Goal: Task Accomplishment & Management: Complete application form

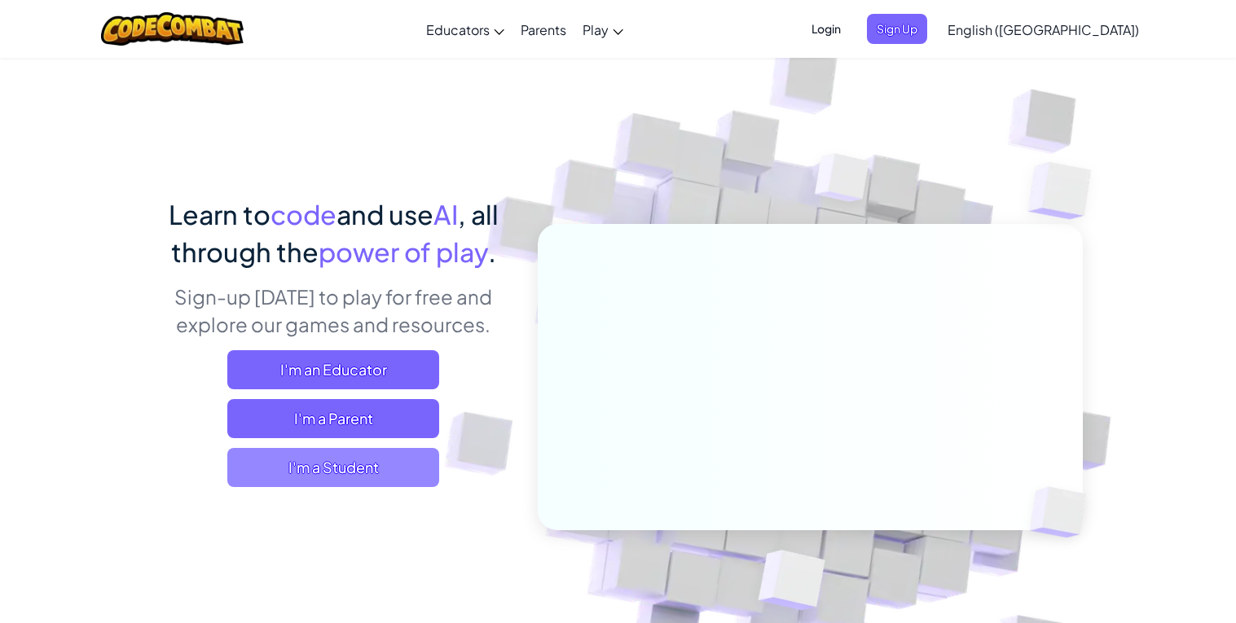
click at [300, 465] on span "I'm a Student" at bounding box center [333, 467] width 212 height 39
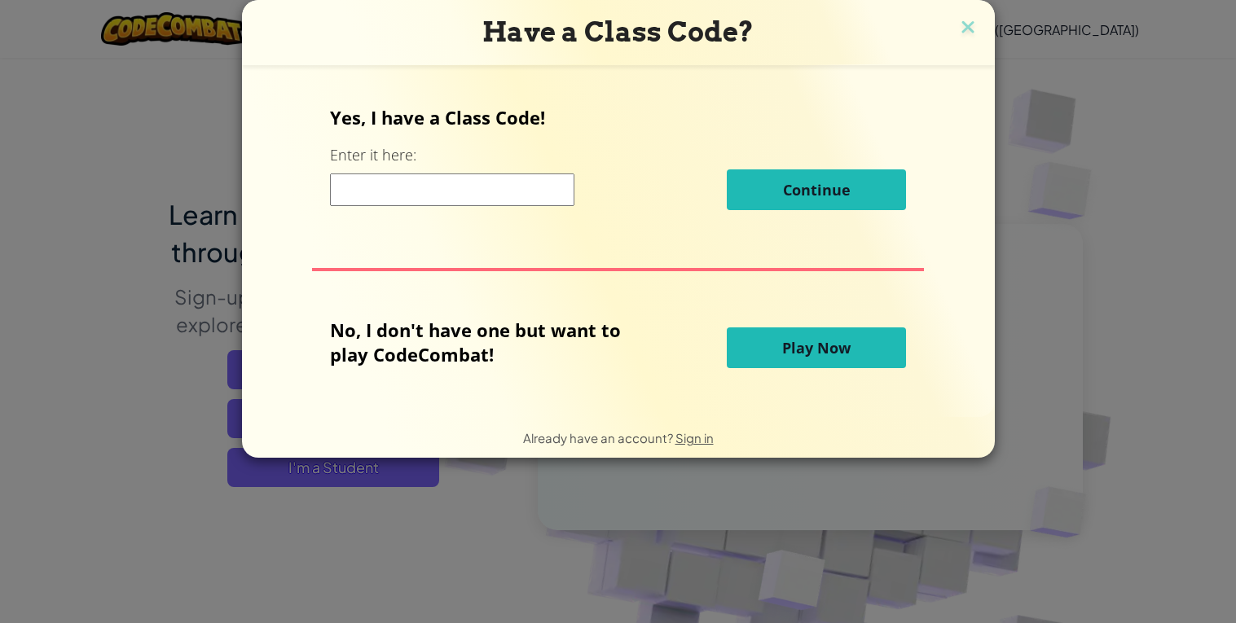
click at [456, 193] on input at bounding box center [452, 190] width 244 height 33
click at [786, 354] on span "Play Now" at bounding box center [816, 348] width 68 height 20
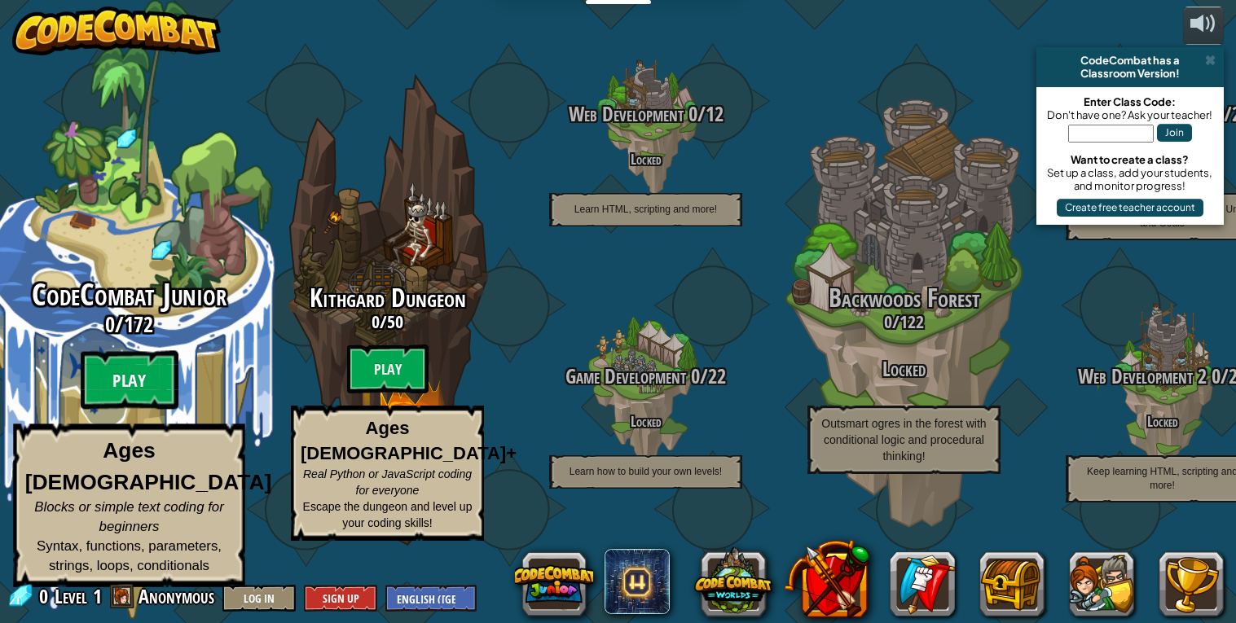
click at [146, 401] on btn "Play" at bounding box center [130, 380] width 98 height 59
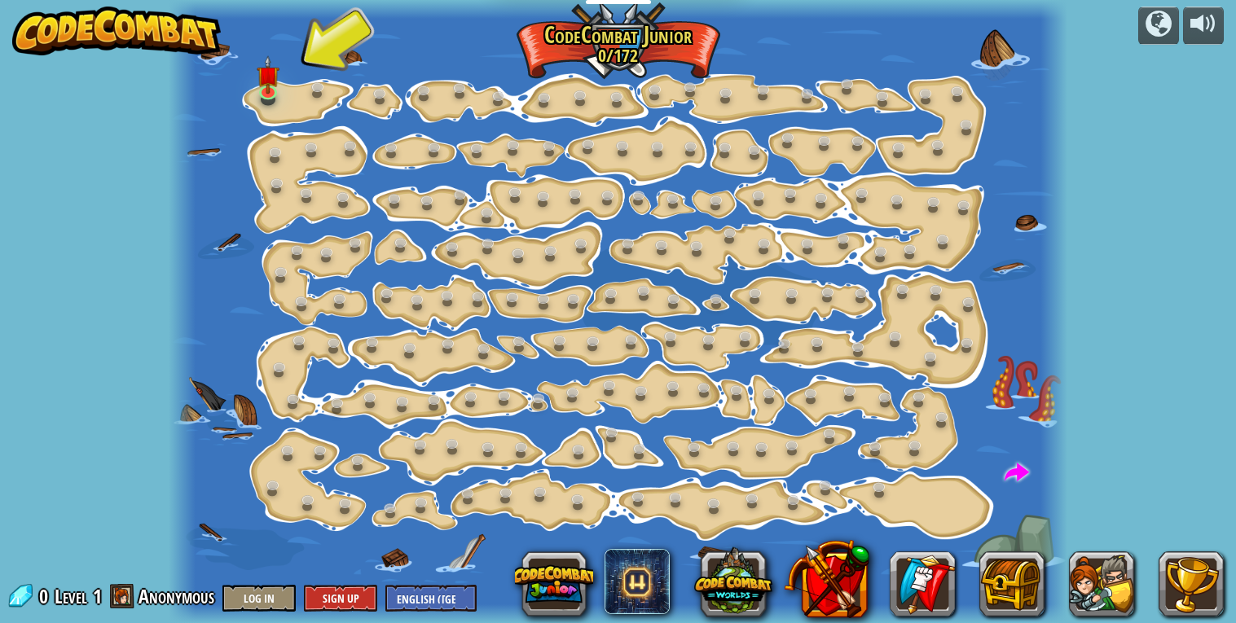
click at [291, 93] on div at bounding box center [618, 311] width 899 height 623
click at [278, 90] on img at bounding box center [268, 65] width 22 height 51
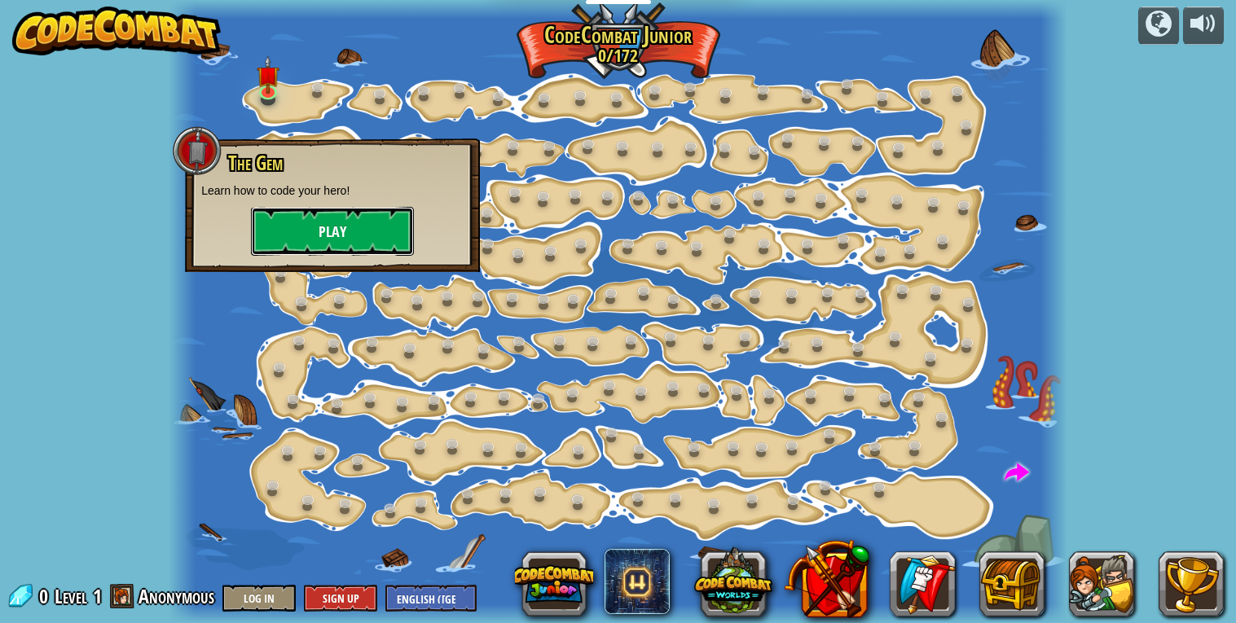
click at [315, 245] on button "Play" at bounding box center [332, 231] width 163 height 49
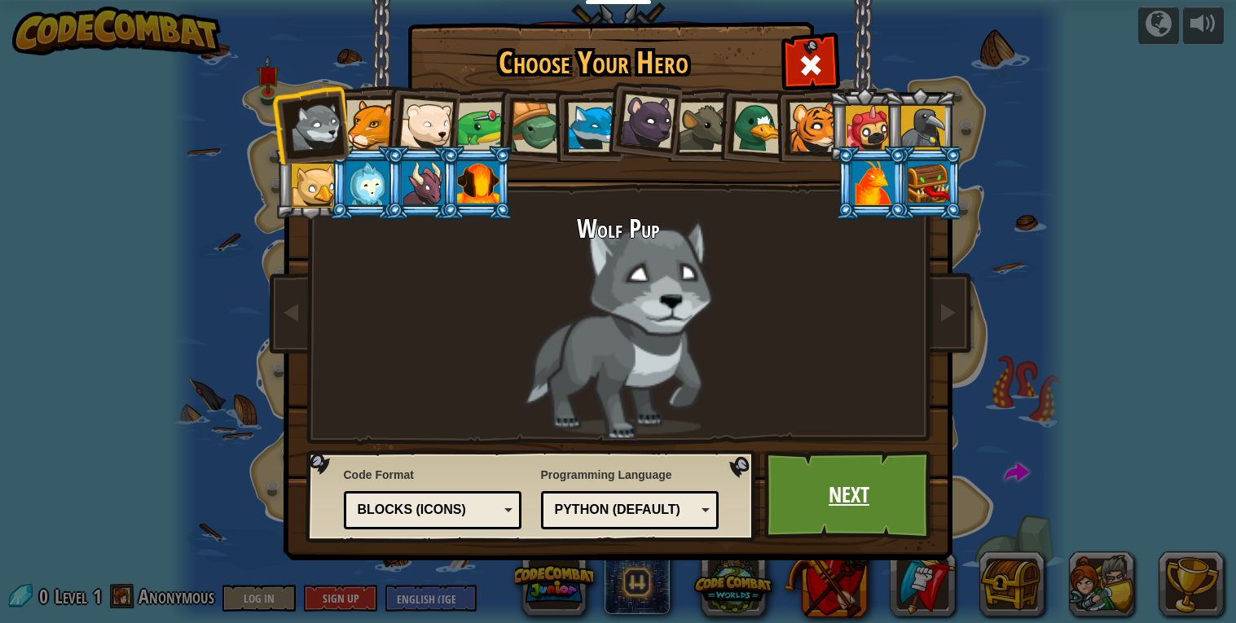
click at [842, 487] on link "Next" at bounding box center [849, 496] width 170 height 90
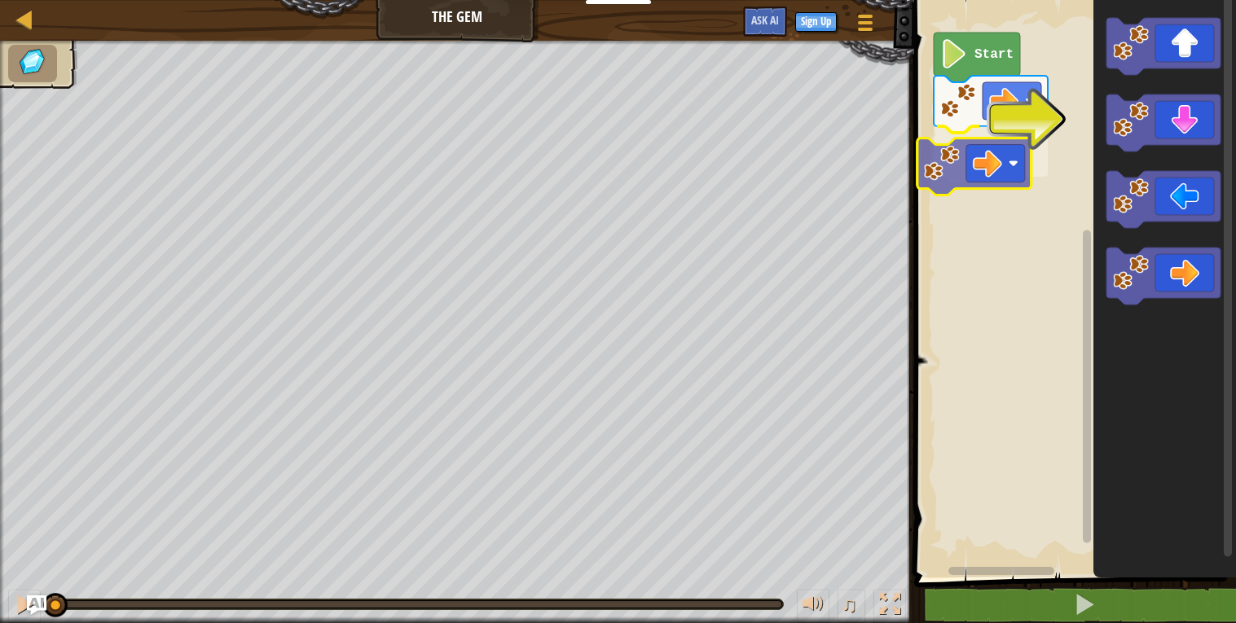
click at [973, 161] on div "Start" at bounding box center [1072, 285] width 327 height 586
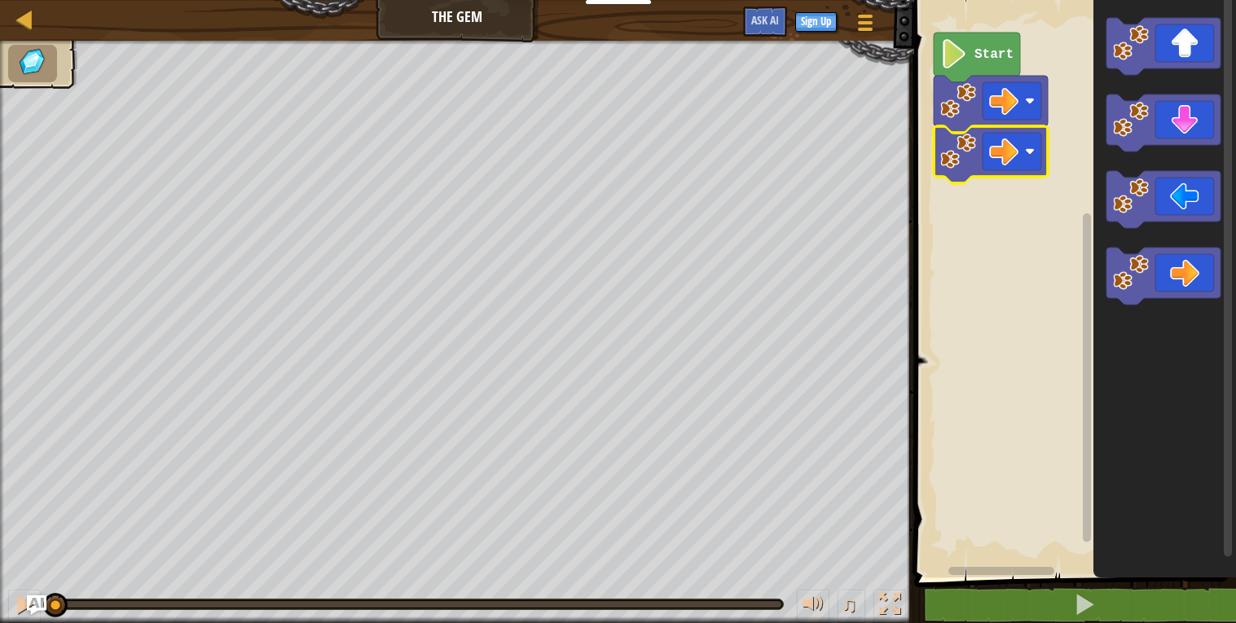
click at [956, 59] on image "Blockly Workspace" at bounding box center [954, 53] width 28 height 29
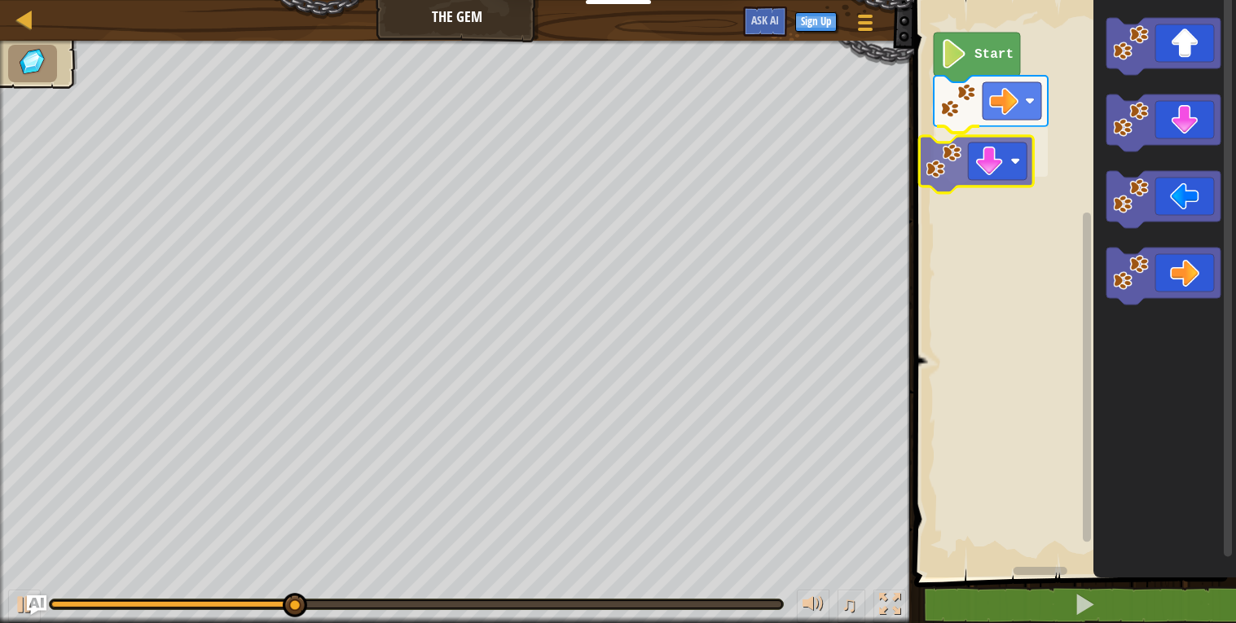
click at [987, 170] on div "Start" at bounding box center [1072, 285] width 327 height 586
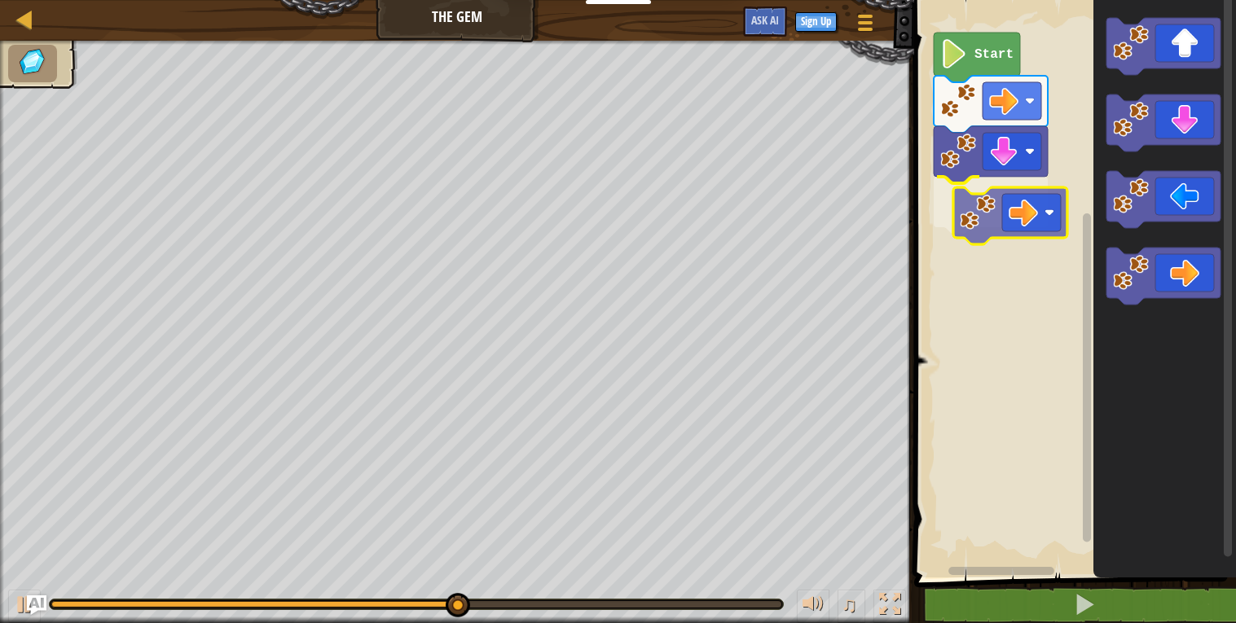
click at [1024, 226] on div "Start" at bounding box center [1072, 285] width 327 height 586
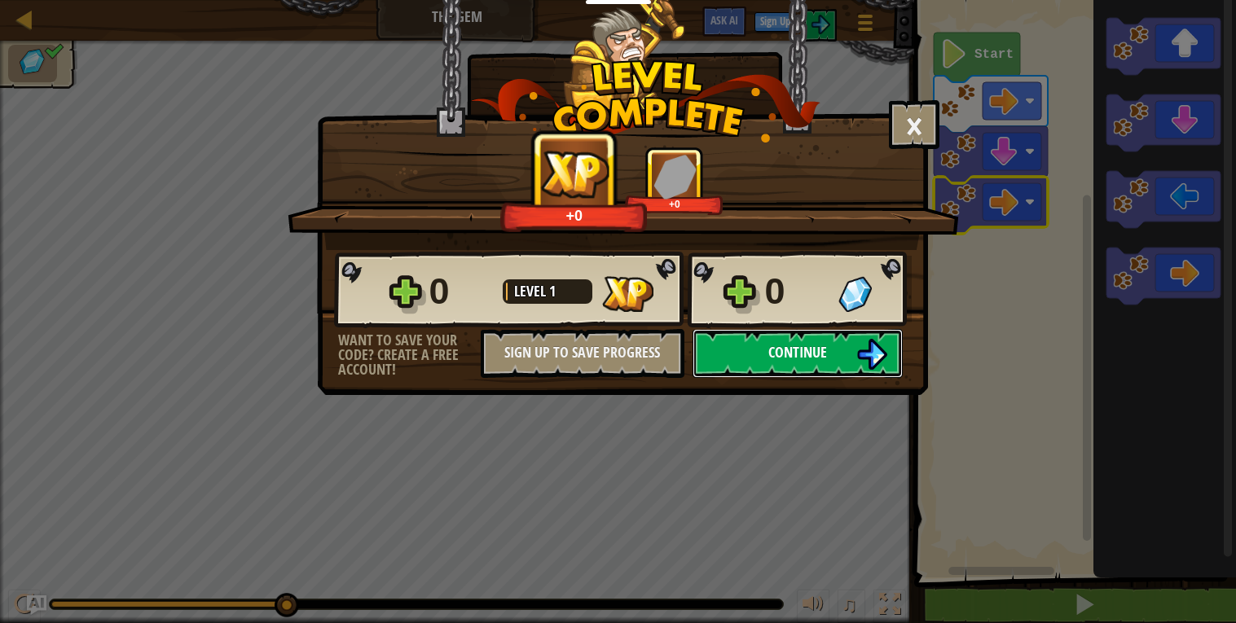
click at [834, 378] on button "Continue" at bounding box center [798, 353] width 210 height 49
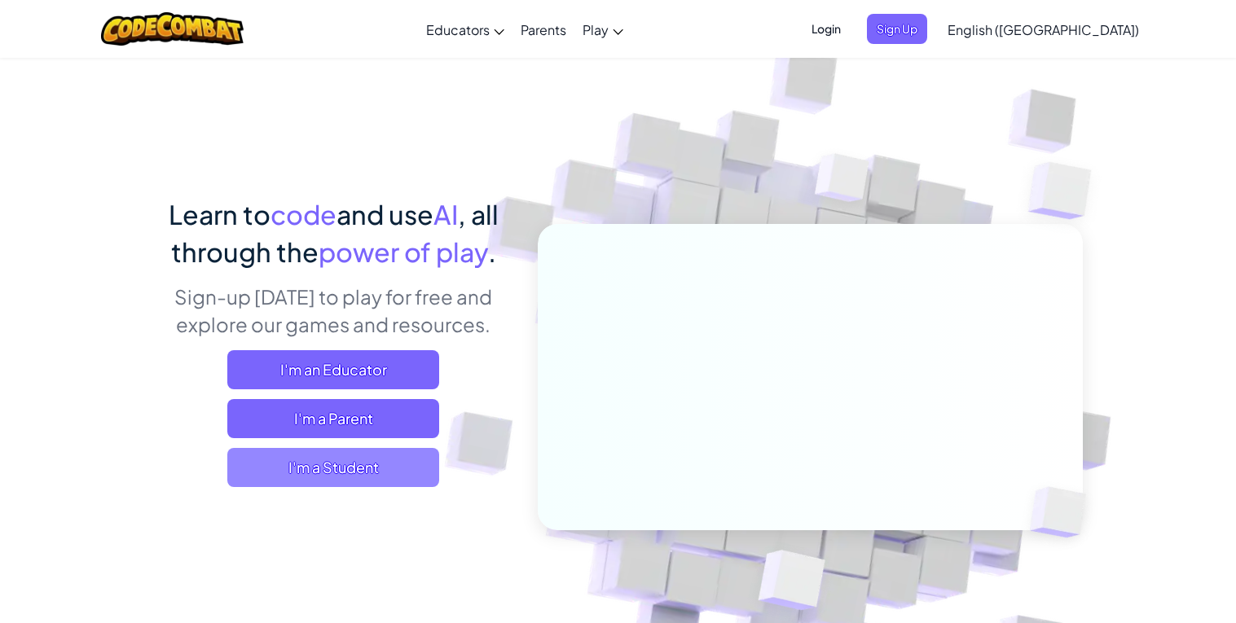
click at [388, 467] on span "I'm a Student" at bounding box center [333, 467] width 212 height 39
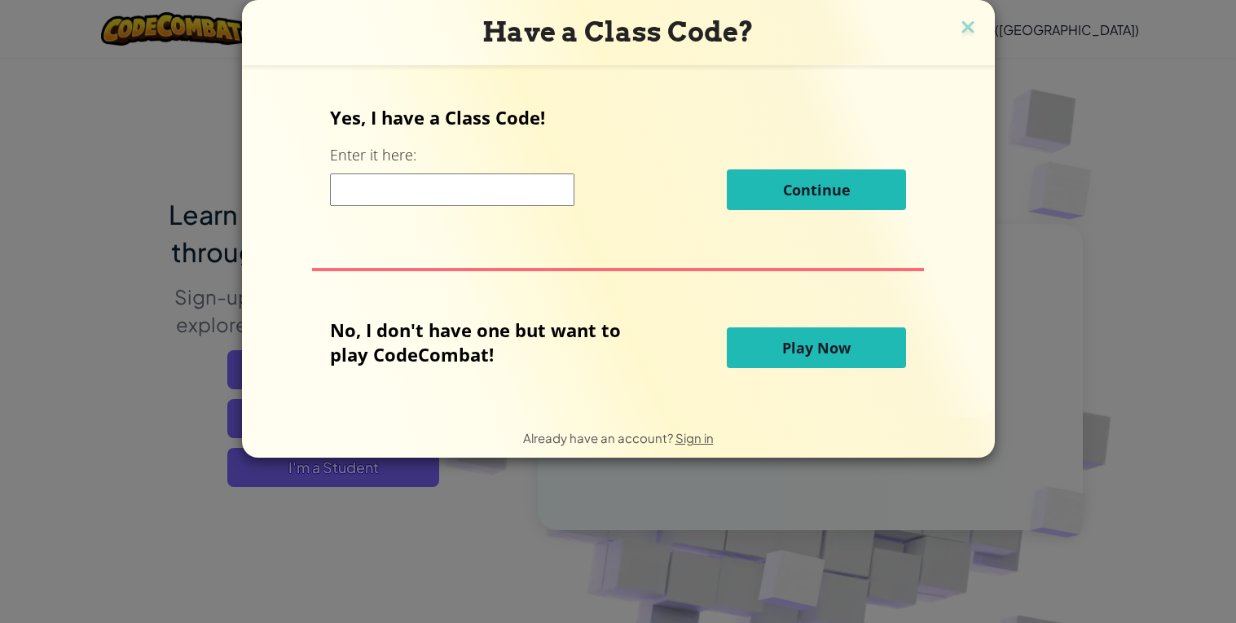
click at [473, 192] on input at bounding box center [452, 190] width 244 height 33
click at [372, 194] on input at bounding box center [452, 190] width 244 height 33
paste input "JumpTreeSink"
type input "JumpTreeSink"
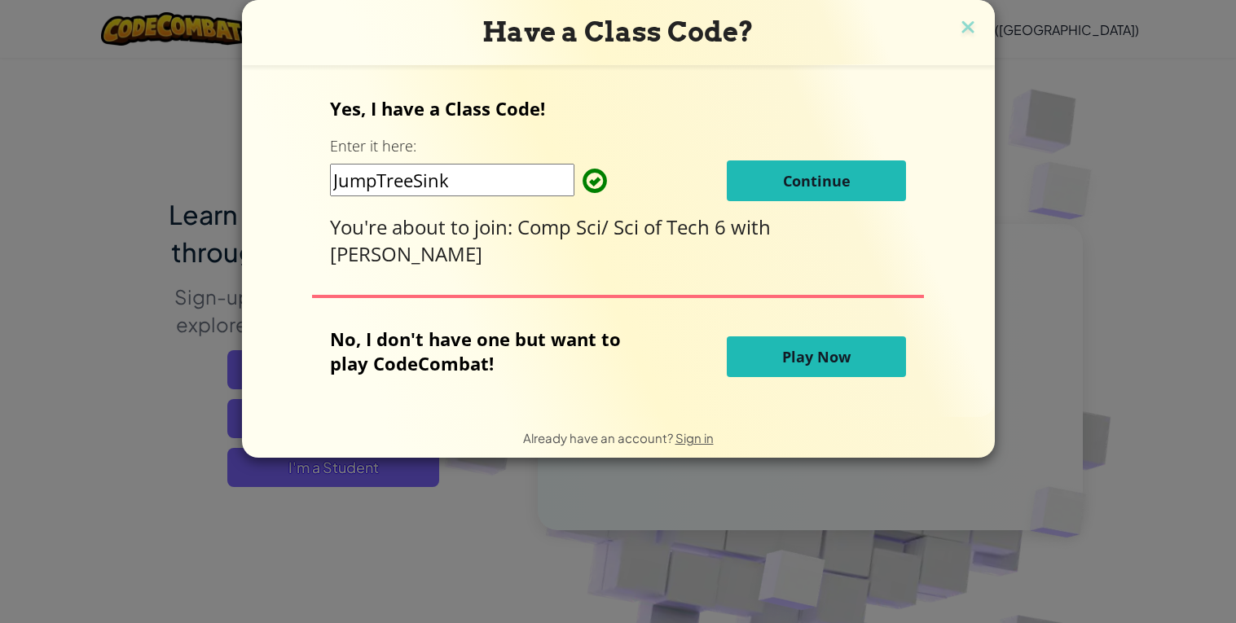
click at [758, 192] on button "Continue" at bounding box center [816, 181] width 179 height 41
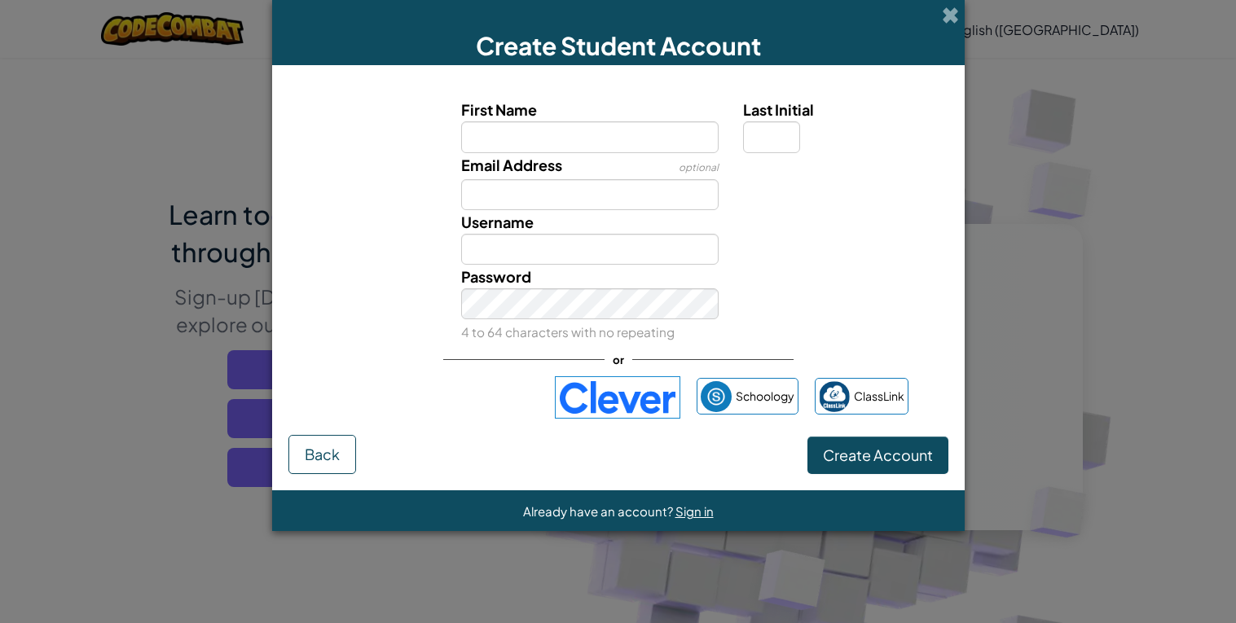
click at [658, 405] on img at bounding box center [617, 397] width 125 height 42
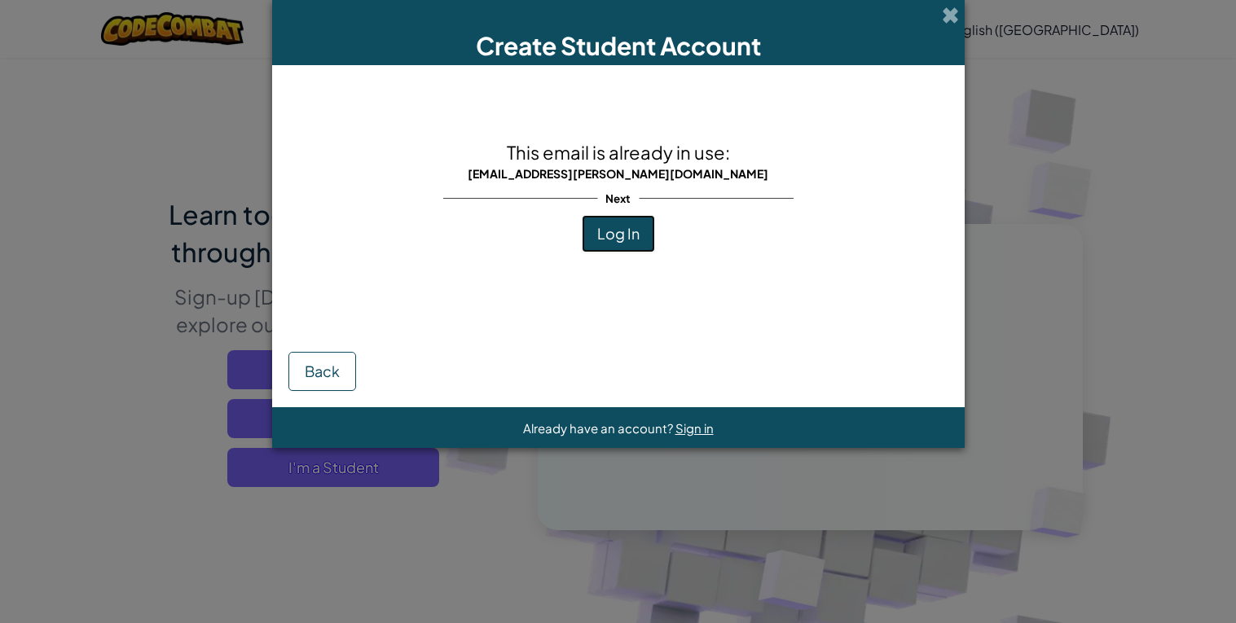
click at [619, 236] on span "Log In" at bounding box center [618, 233] width 42 height 19
